Goal: Navigation & Orientation: Find specific page/section

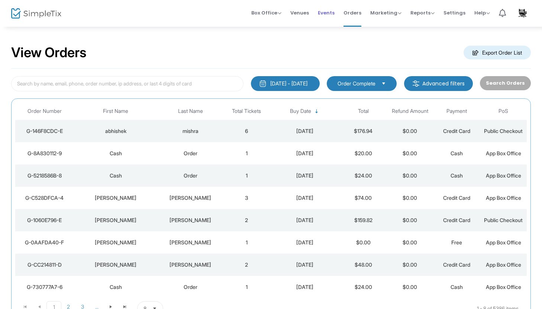
click at [334, 15] on span "Events" at bounding box center [326, 12] width 17 height 19
